Goal: Information Seeking & Learning: Learn about a topic

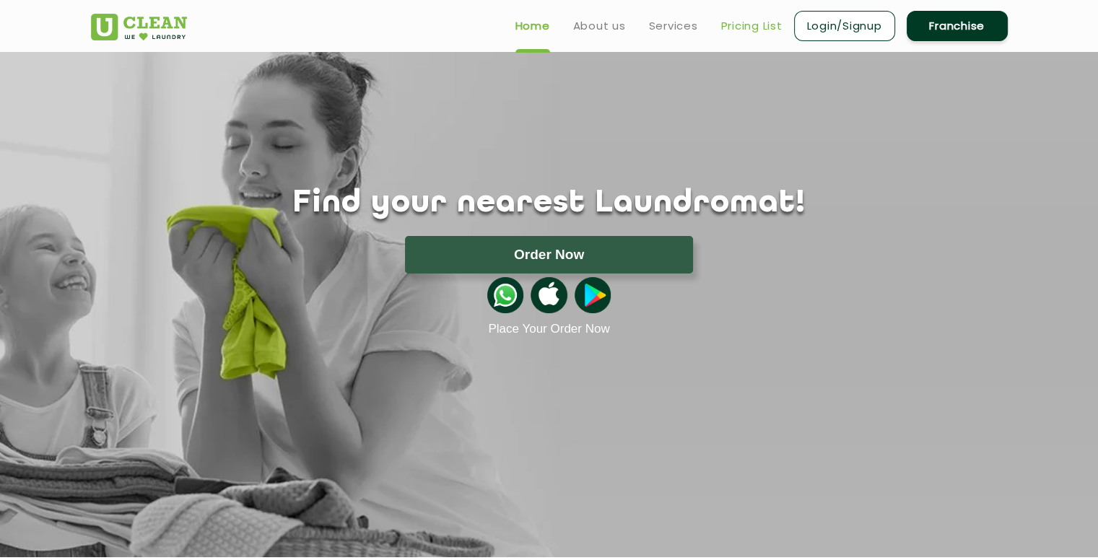
click at [772, 27] on link "Pricing List" at bounding box center [751, 25] width 61 height 17
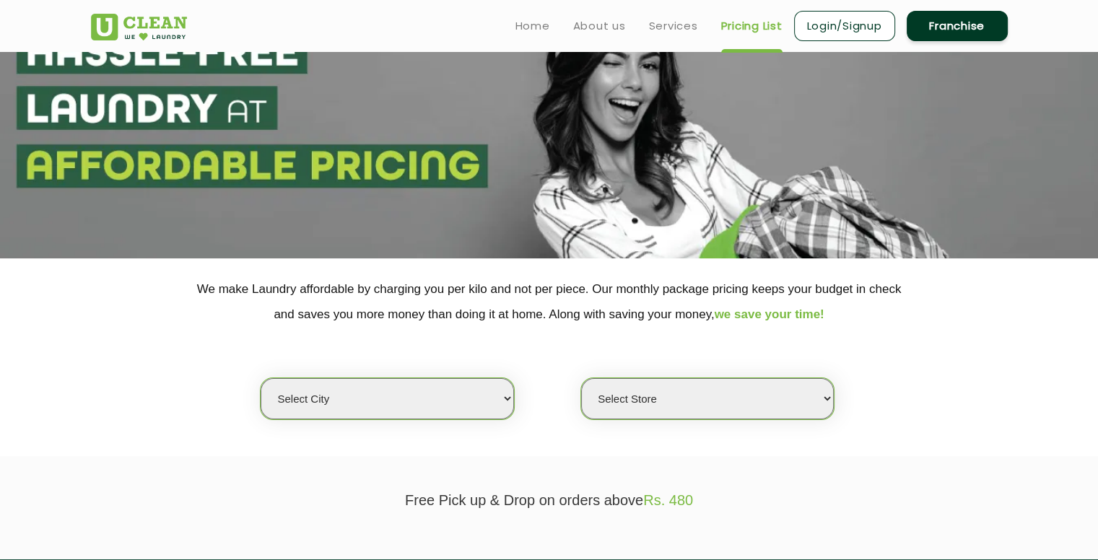
scroll to position [217, 0]
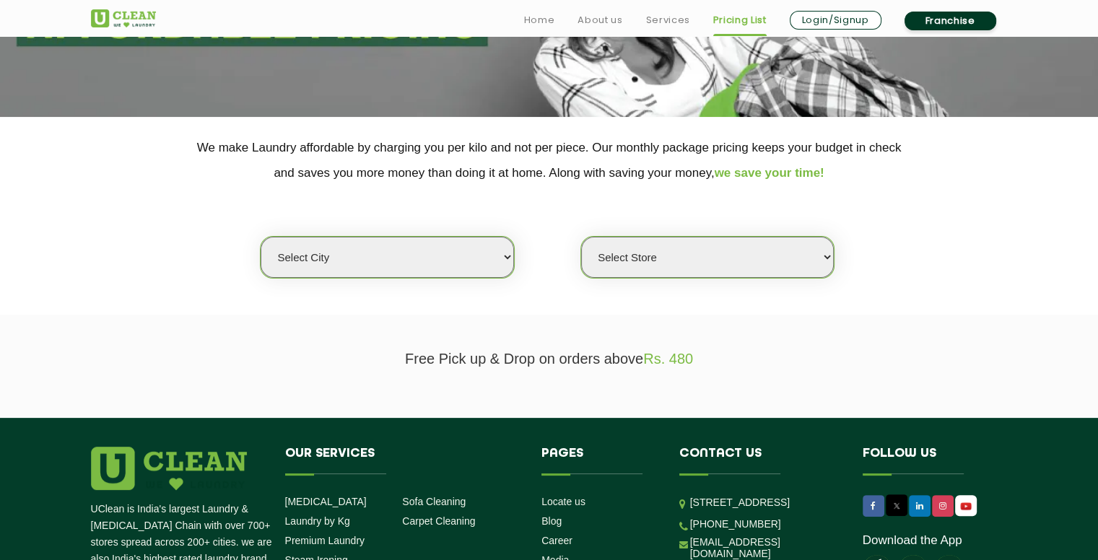
click at [398, 282] on section "We make Laundry affordable by charging you per kilo and not per piece. Our mont…" at bounding box center [549, 216] width 1098 height 198
click at [401, 253] on select "Select city" at bounding box center [387, 257] width 253 height 41
select select "195"
click at [261, 237] on select "Select city [GEOGRAPHIC_DATA] [GEOGRAPHIC_DATA] [GEOGRAPHIC_DATA] [GEOGRAPHIC_D…" at bounding box center [387, 257] width 253 height 41
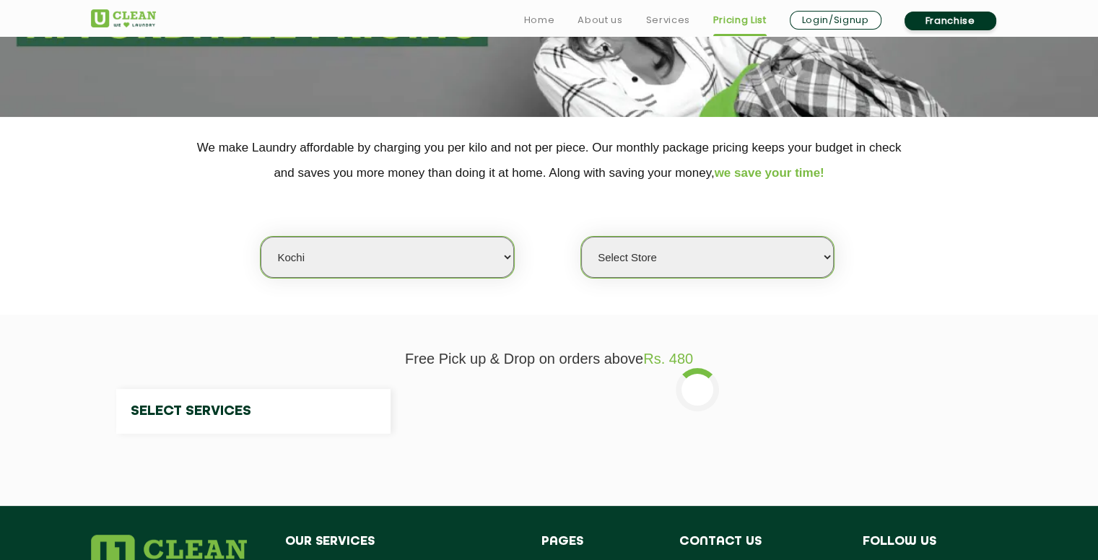
click at [684, 263] on select "Select Store" at bounding box center [707, 257] width 253 height 41
click at [450, 316] on section "Free Pick up & Drop on orders above Rs. 480 Select Services" at bounding box center [549, 410] width 1098 height 191
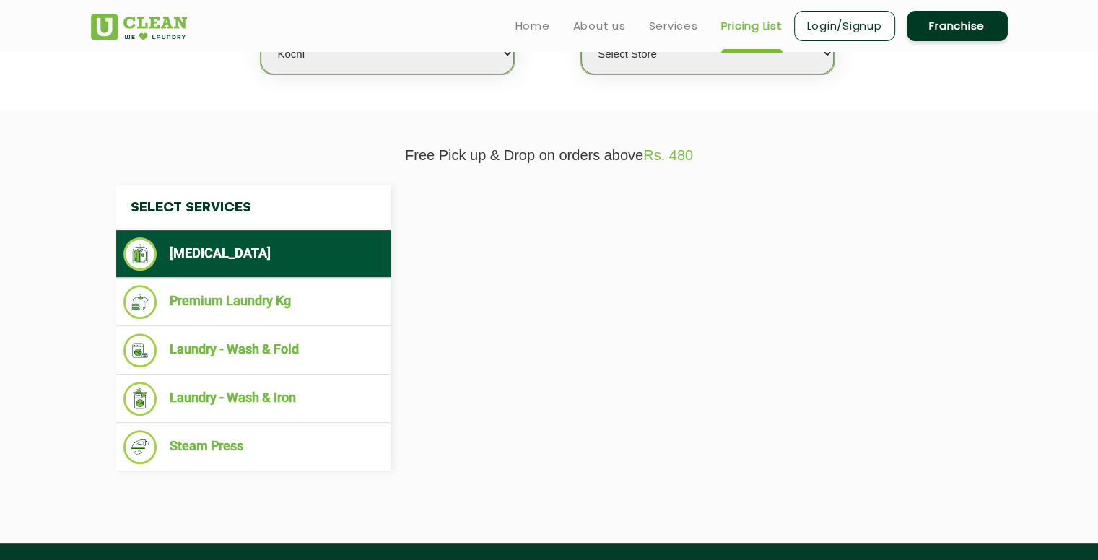
scroll to position [433, 0]
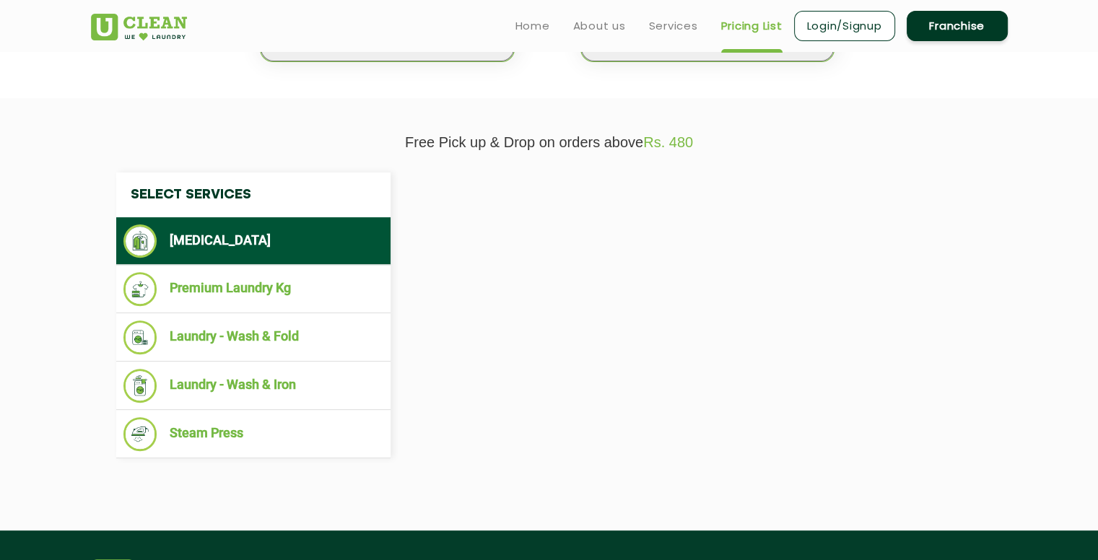
select select "0"
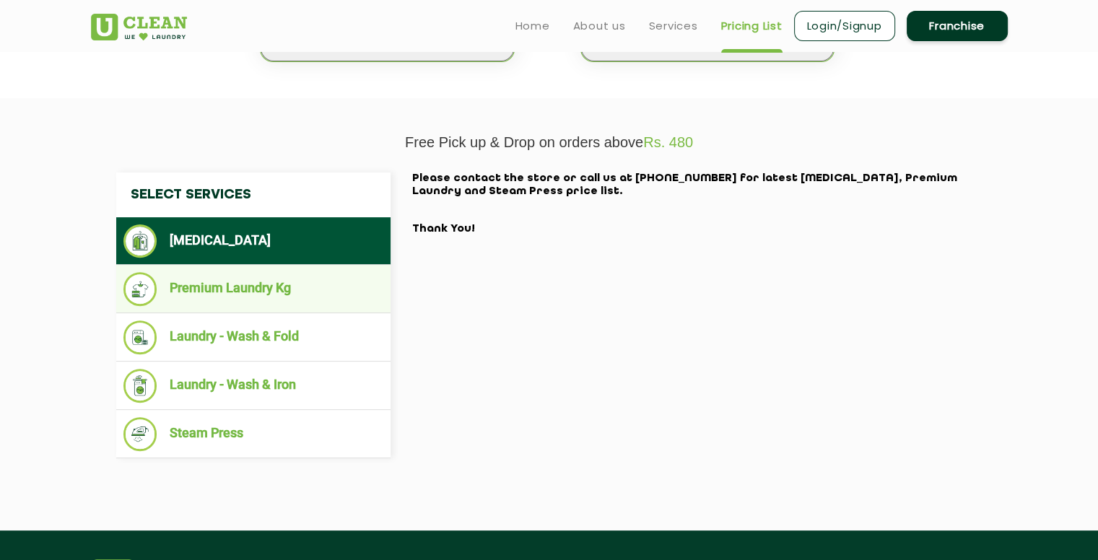
click at [325, 286] on li "Premium Laundry Kg" at bounding box center [253, 289] width 260 height 34
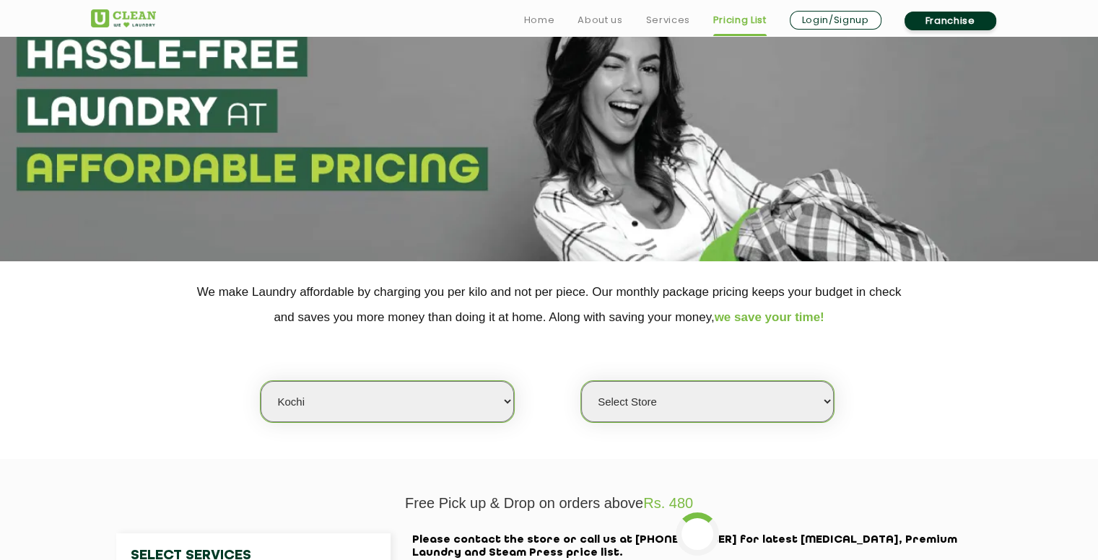
scroll to position [361, 0]
